Goal: Task Accomplishment & Management: Manage account settings

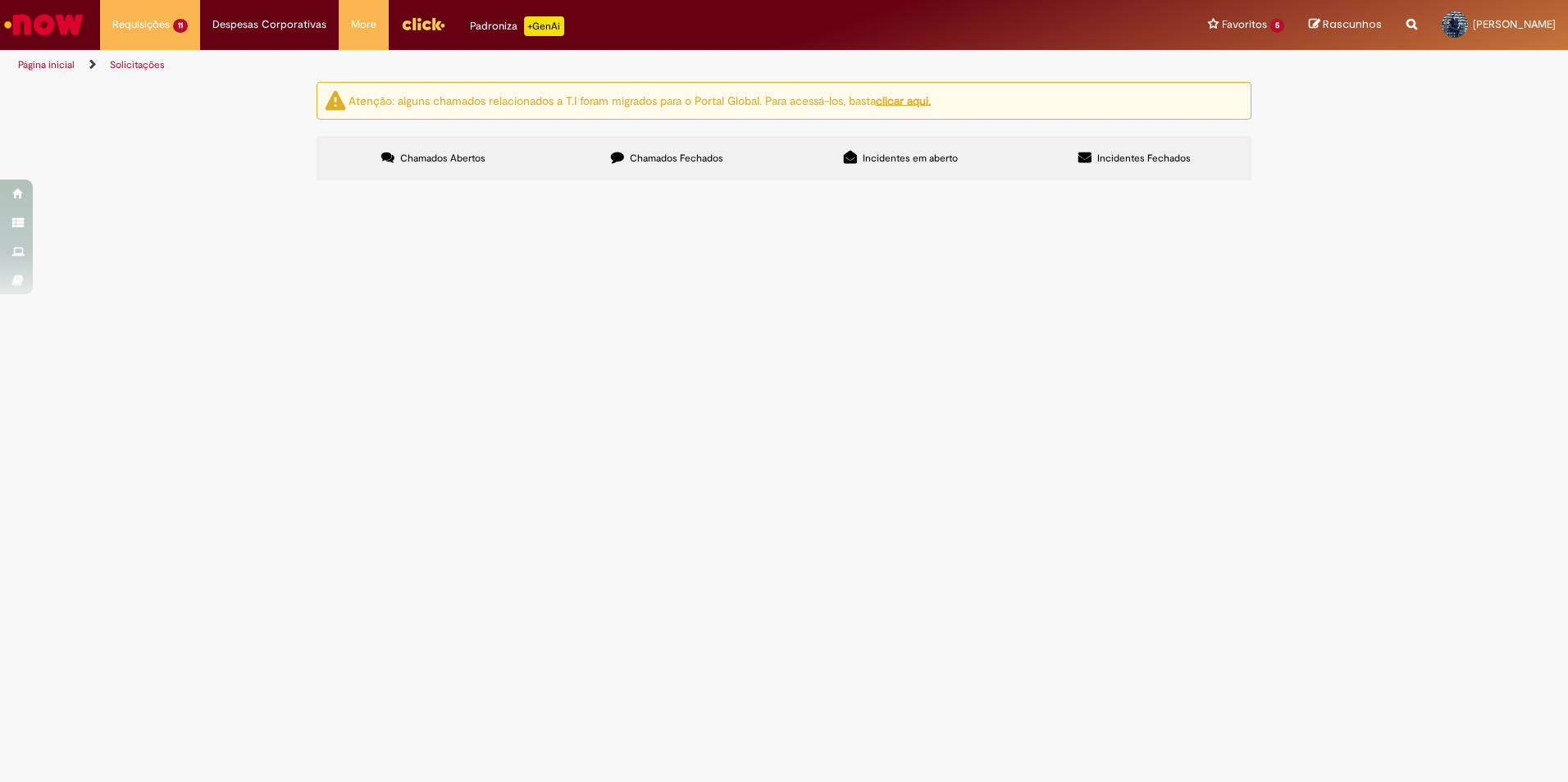
click at [0, 0] on span "Transformador de corrente + contatores CWBC - R$4.572,50 (SULTEC)" at bounding box center [0, 0] width 0 height 0
drag, startPoint x: 670, startPoint y: 291, endPoint x: 584, endPoint y: 290, distance: 86.0
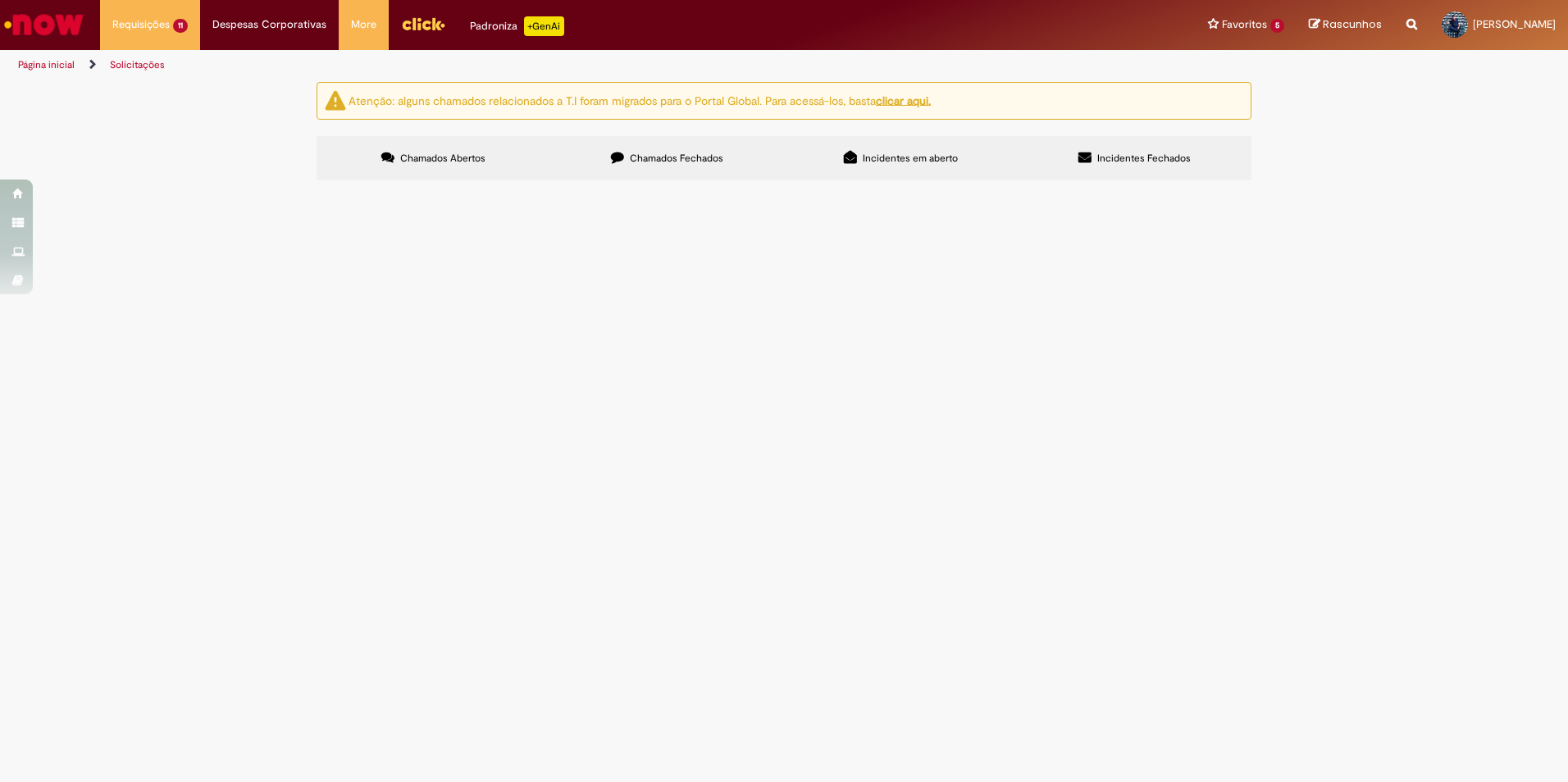
click at [0, 0] on span "Transformador de corrente + contatores CWBC - R$4.572,50 (SULTEC)" at bounding box center [0, 0] width 0 height 0
drag, startPoint x: 584, startPoint y: 290, endPoint x: 467, endPoint y: 294, distance: 117.1
click at [0, 0] on td "Compras rápidas (Speed Buy)" at bounding box center [0, 0] width 0 height 0
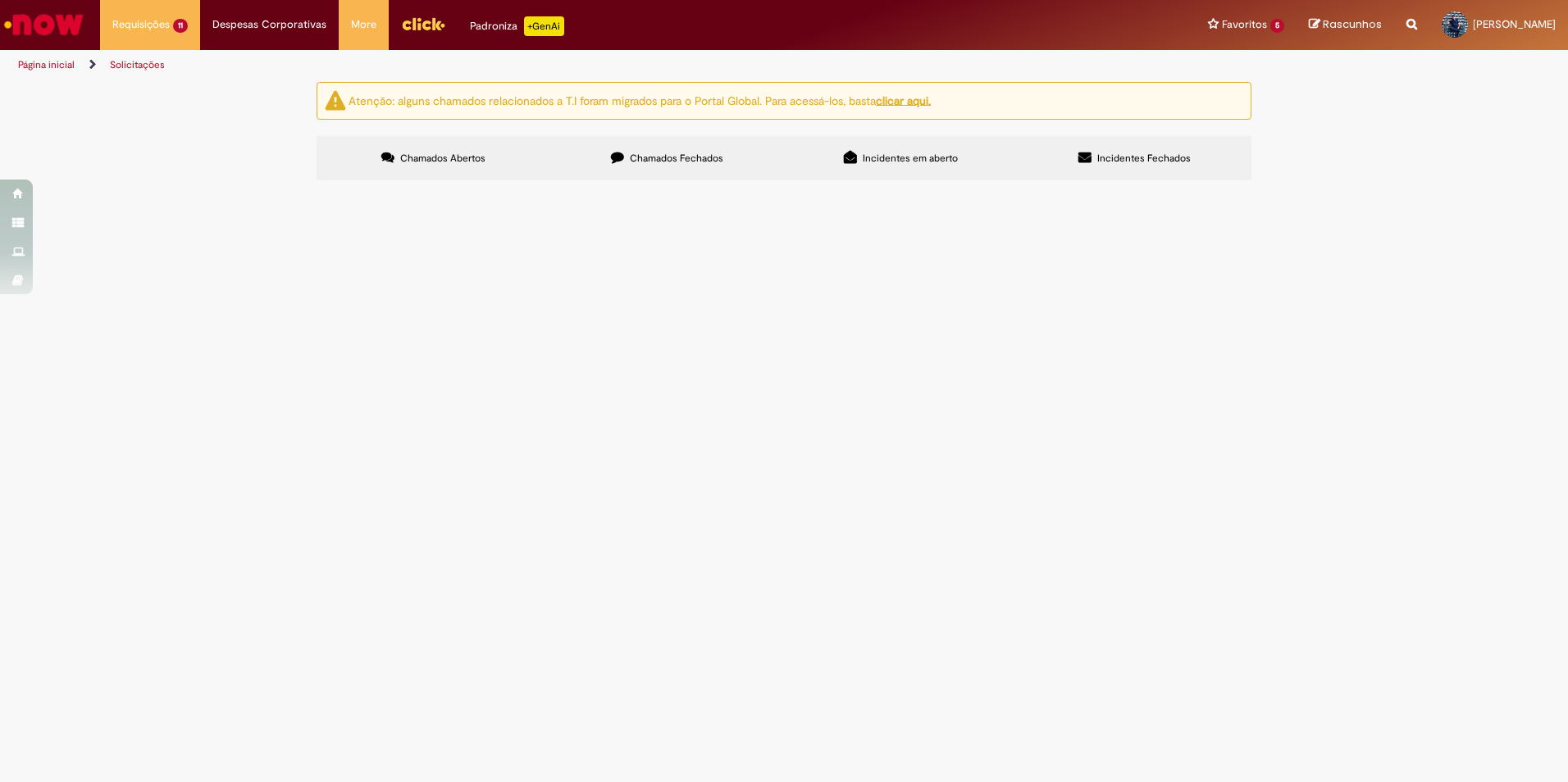
click at [0, 0] on td "Compras rápidas (Speed Buy)" at bounding box center [0, 0] width 0 height 0
drag, startPoint x: 467, startPoint y: 294, endPoint x: 448, endPoint y: 290, distance: 19.4
click at [0, 0] on span "Compras rápidas (Speed Buy)" at bounding box center [0, 0] width 0 height 0
click at [0, 0] on td "R13581535" at bounding box center [0, 0] width 0 height 0
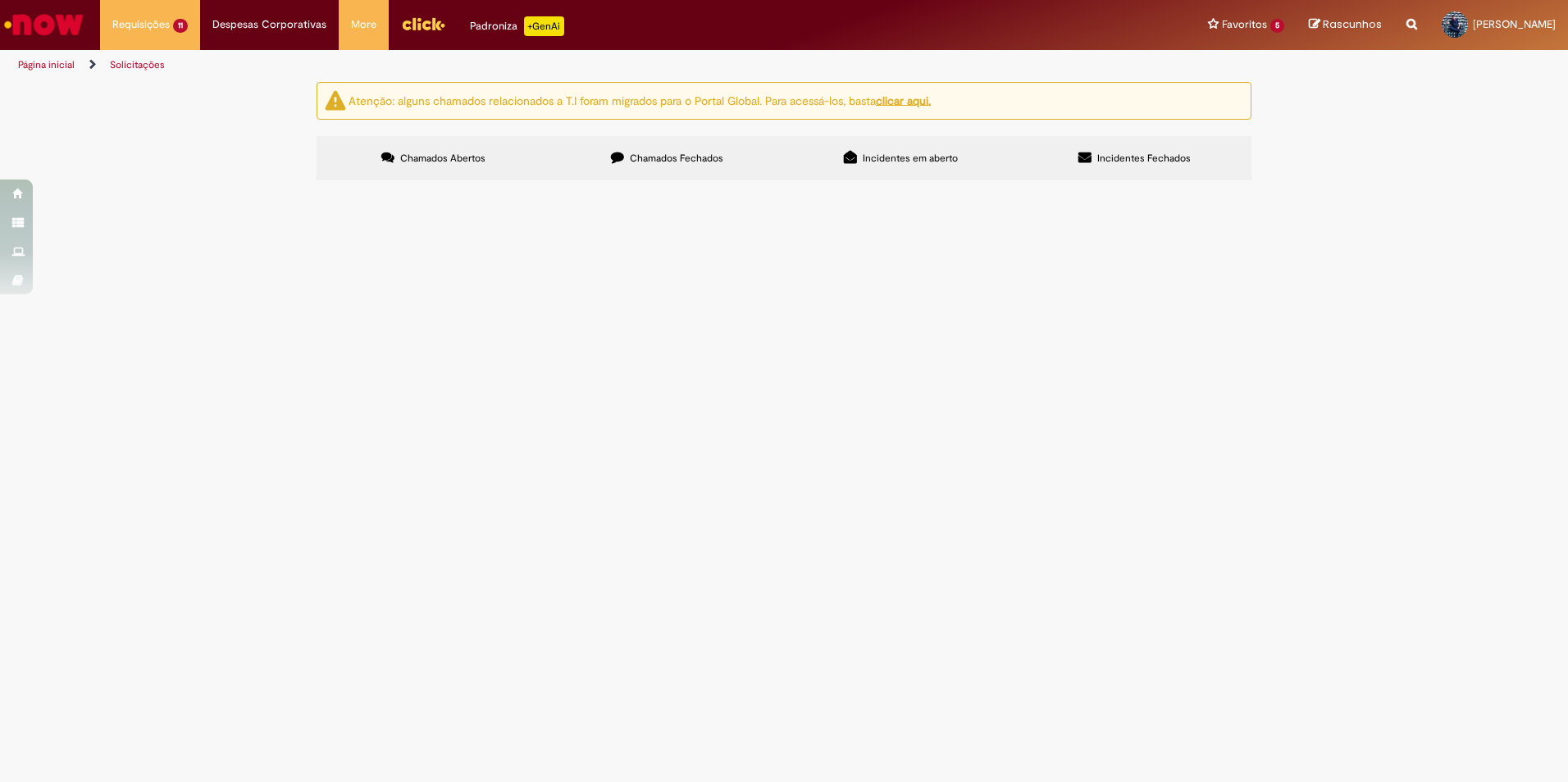
click at [0, 0] on span "R13581535" at bounding box center [0, 0] width 0 height 0
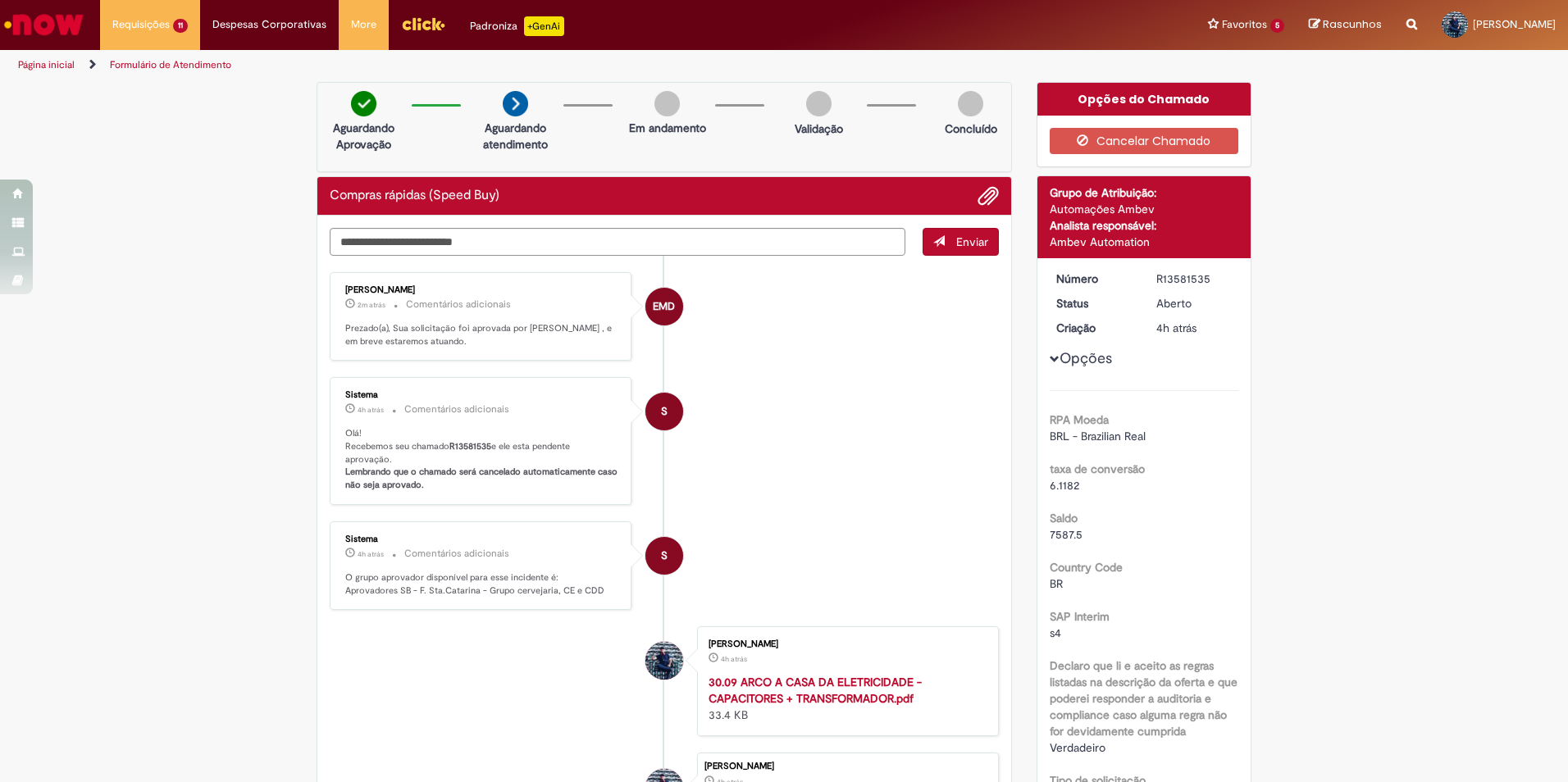
click at [1309, 26] on span "Rascunhos" at bounding box center [1315, 23] width 12 height 12
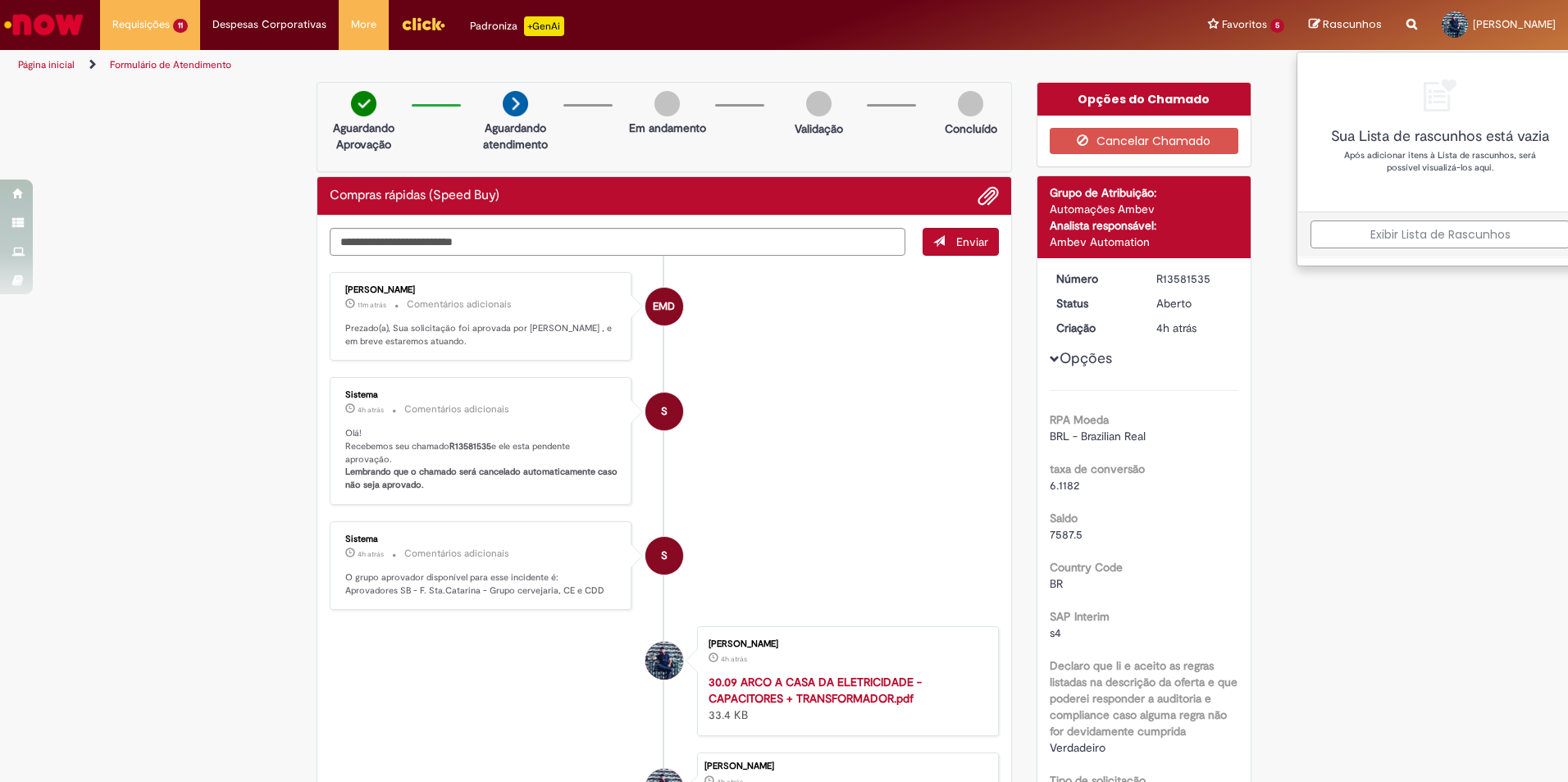
click at [1367, 237] on link "Exibir Lista de Rascunhos" at bounding box center [1441, 234] width 260 height 28
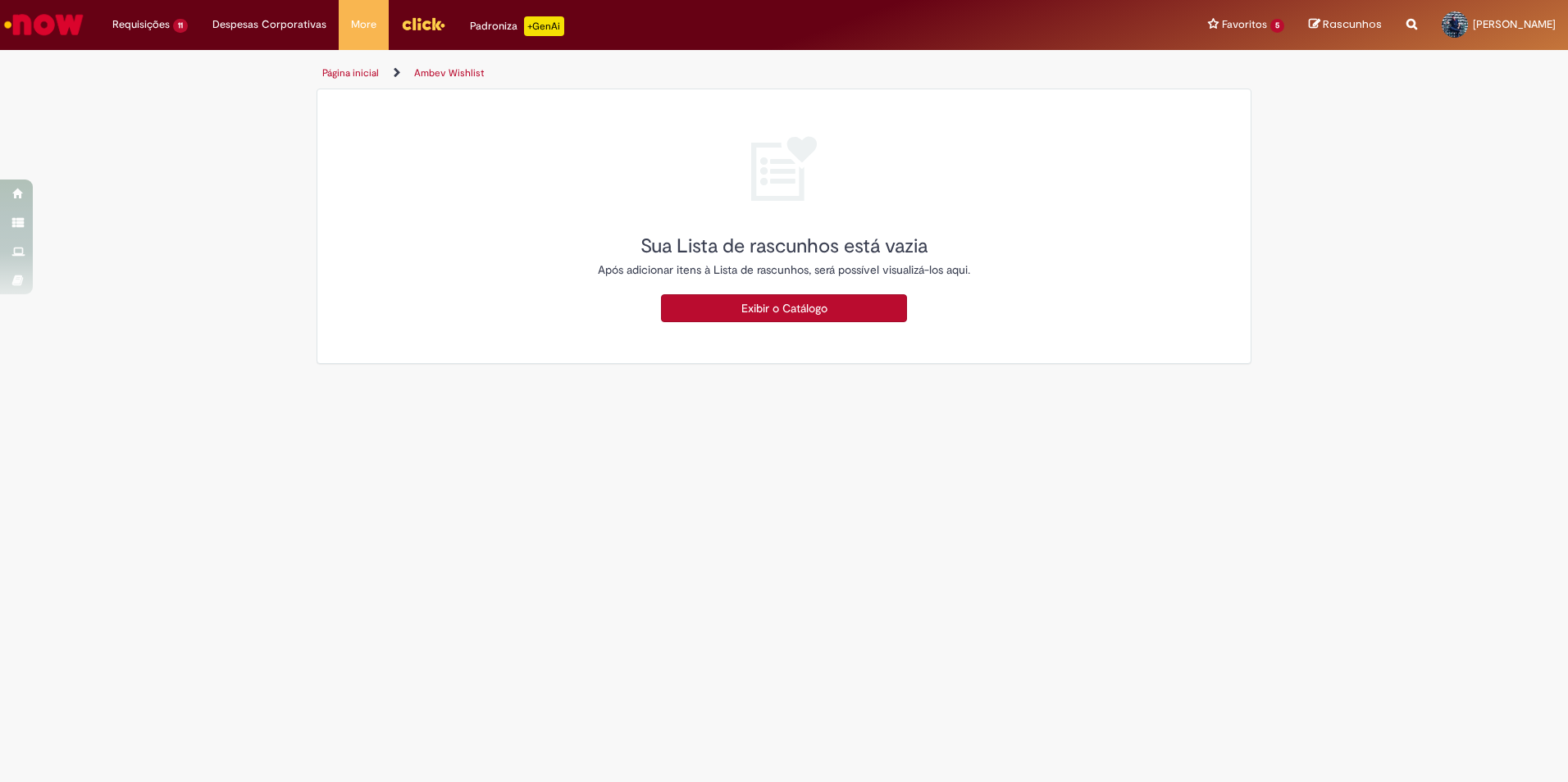
click at [1135, 247] on h2 "Sua Lista de rascunhos está vazia" at bounding box center [784, 247] width 909 height 21
click at [1137, 246] on h2 "Sua Lista de rascunhos está vazia" at bounding box center [784, 247] width 909 height 21
